Goal: Transaction & Acquisition: Purchase product/service

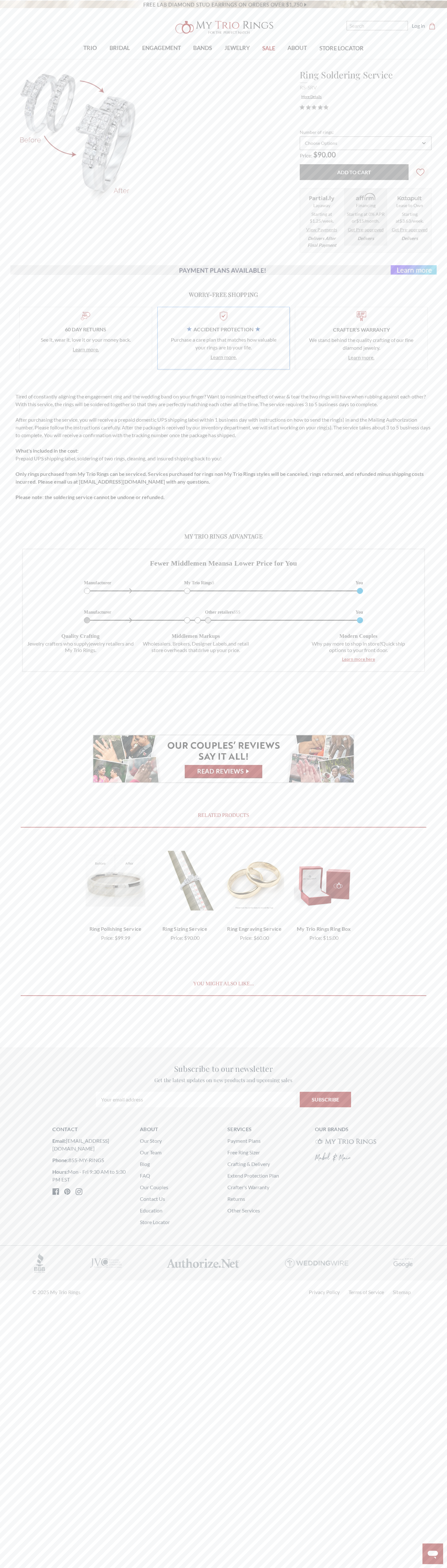
click at [354, 172] on input "Add to Cart" at bounding box center [354, 172] width 109 height 16
type input "Add to Cart"
click at [342, 1533] on icon "Close message from company" at bounding box center [342, 1533] width 3 height 3
